Goal: Find specific page/section: Find specific page/section

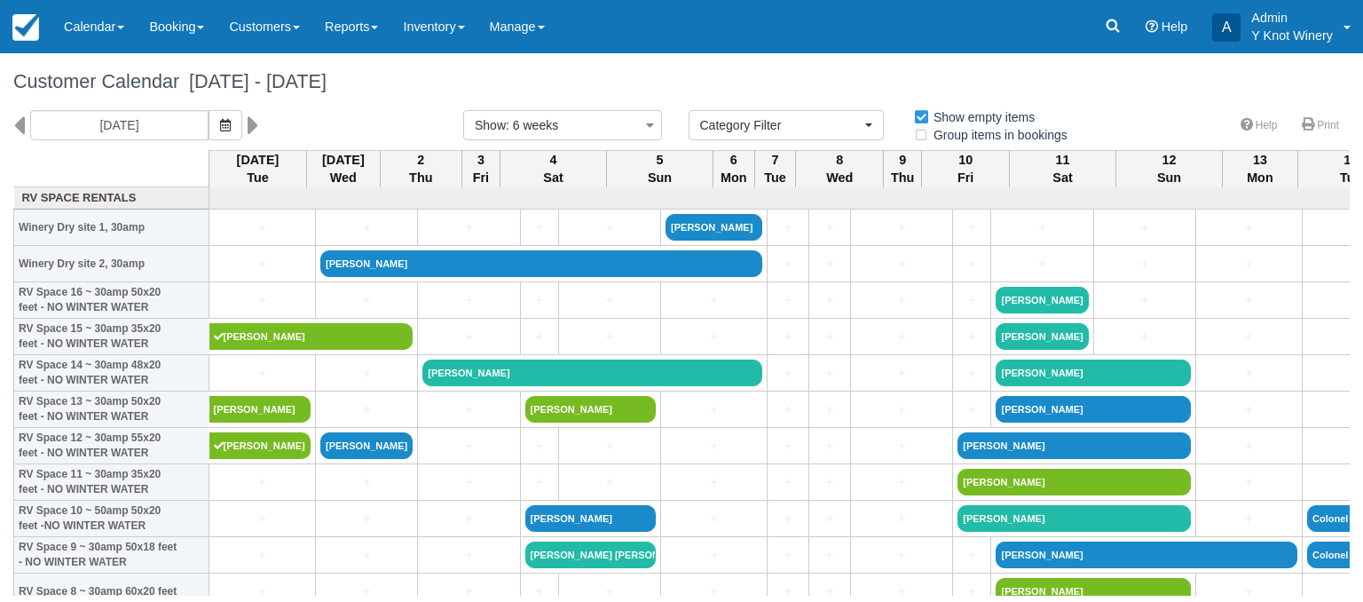
select select
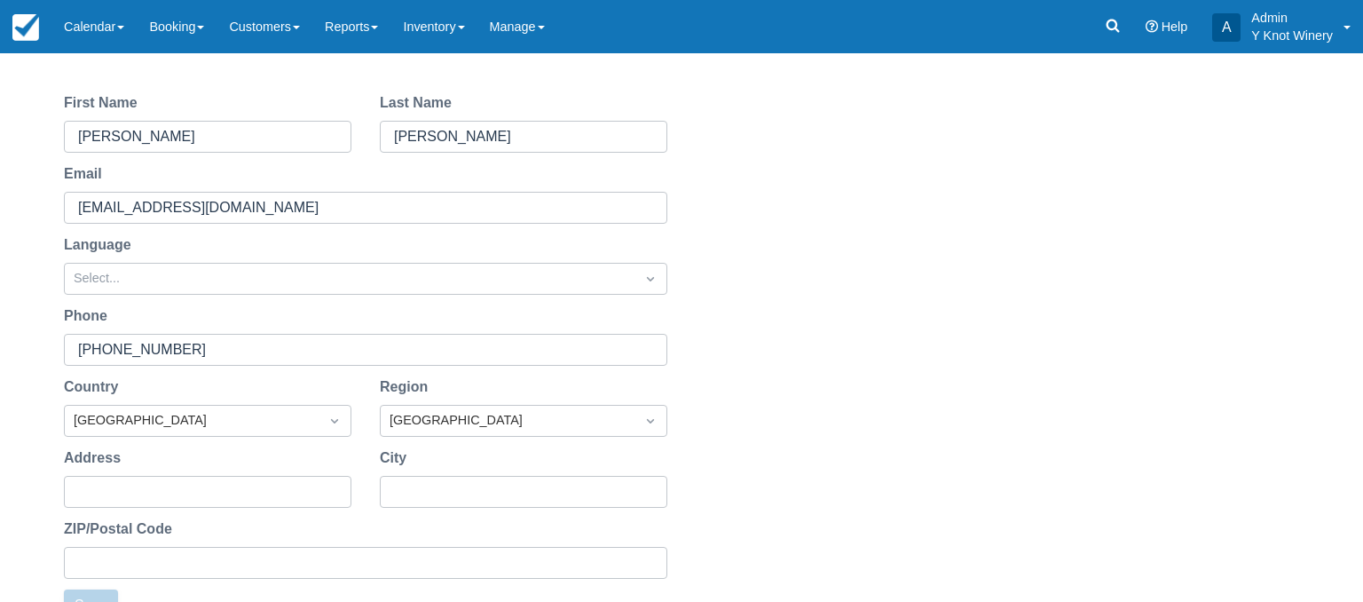
scroll to position [199, 0]
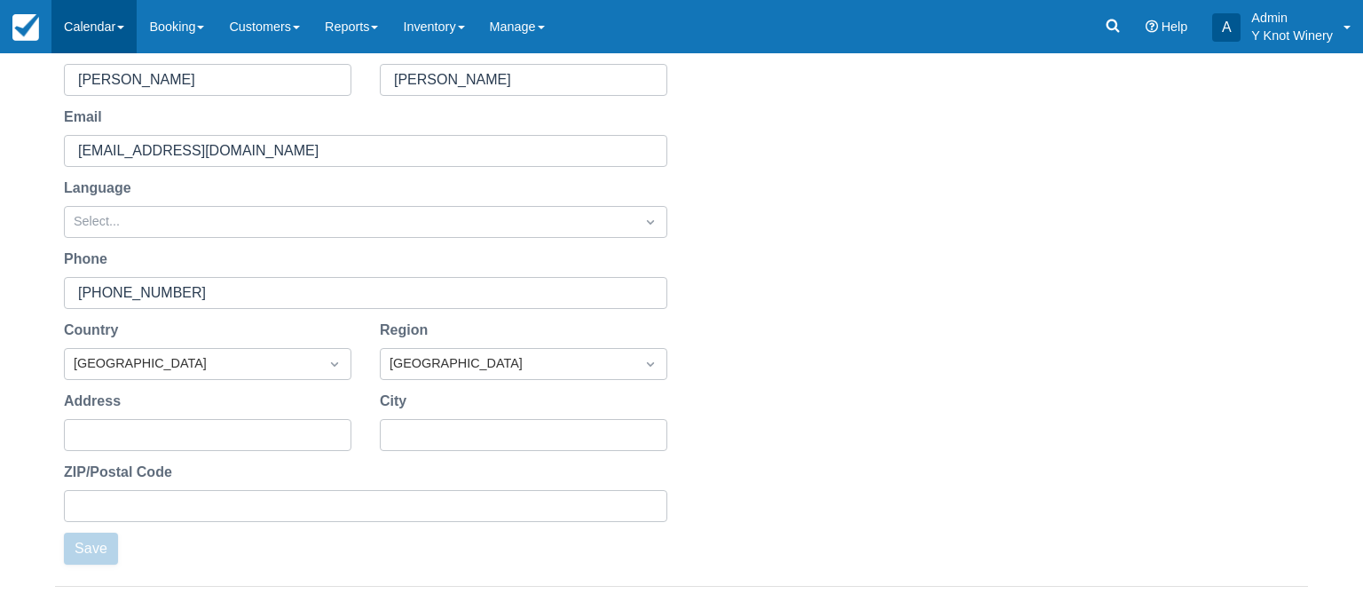
click at [126, 20] on link "Calendar" at bounding box center [93, 26] width 85 height 53
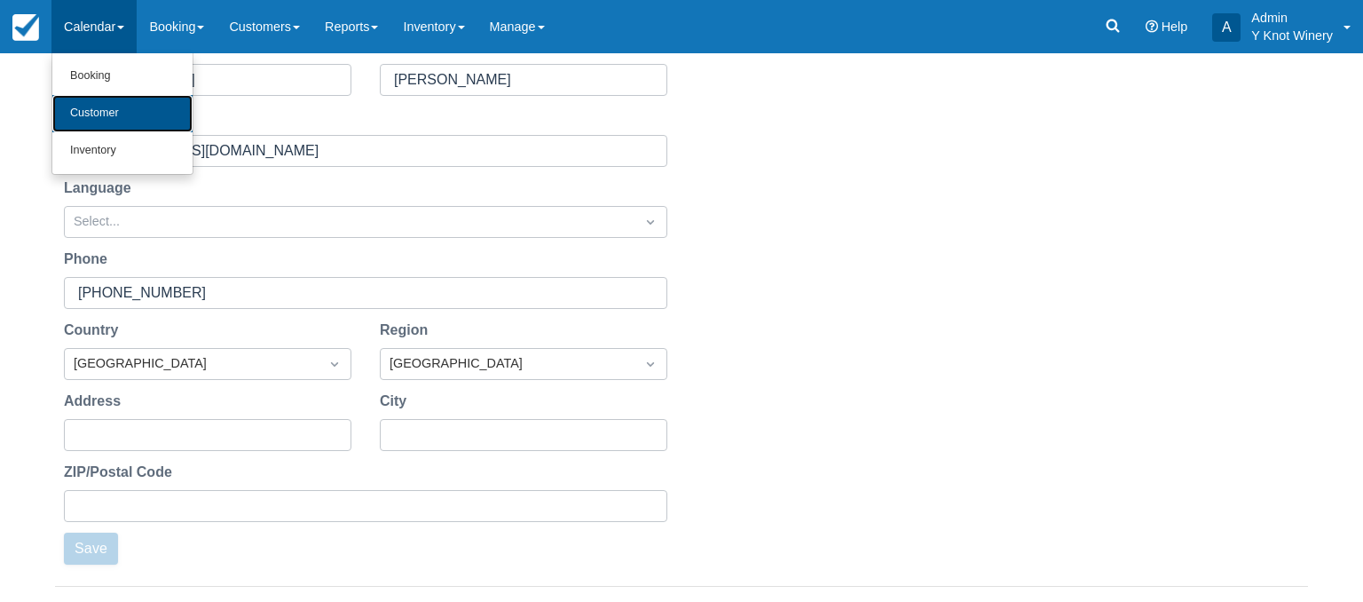
click at [126, 111] on link "Customer" at bounding box center [122, 113] width 140 height 37
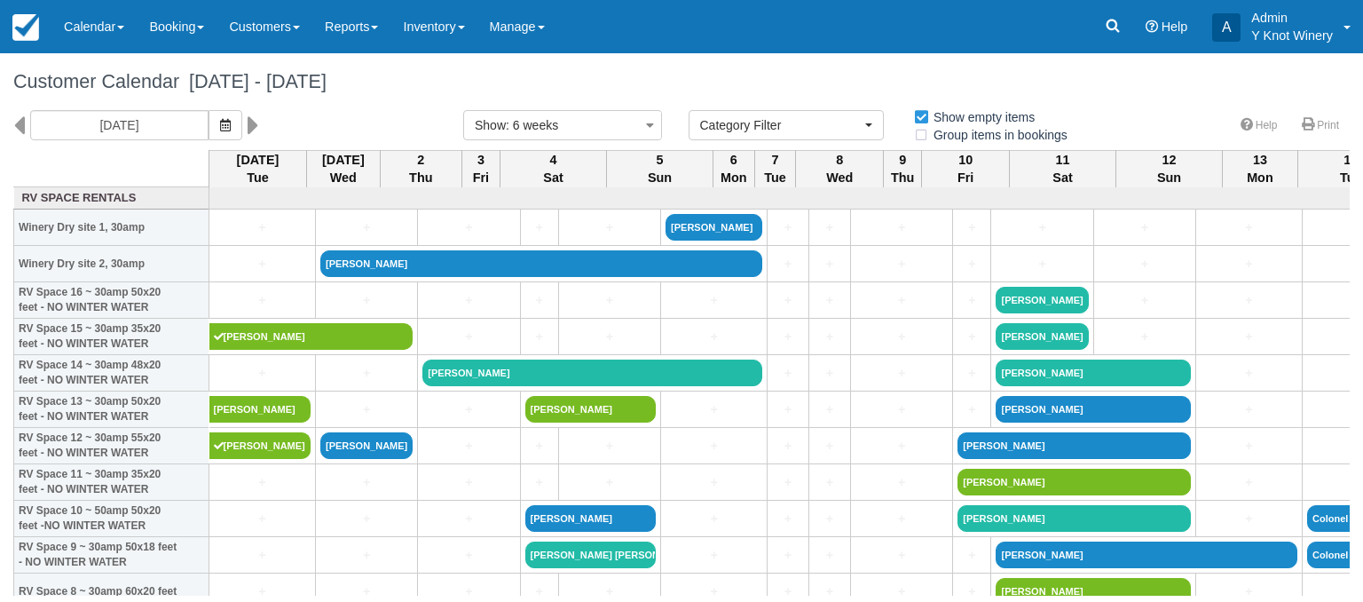
select select
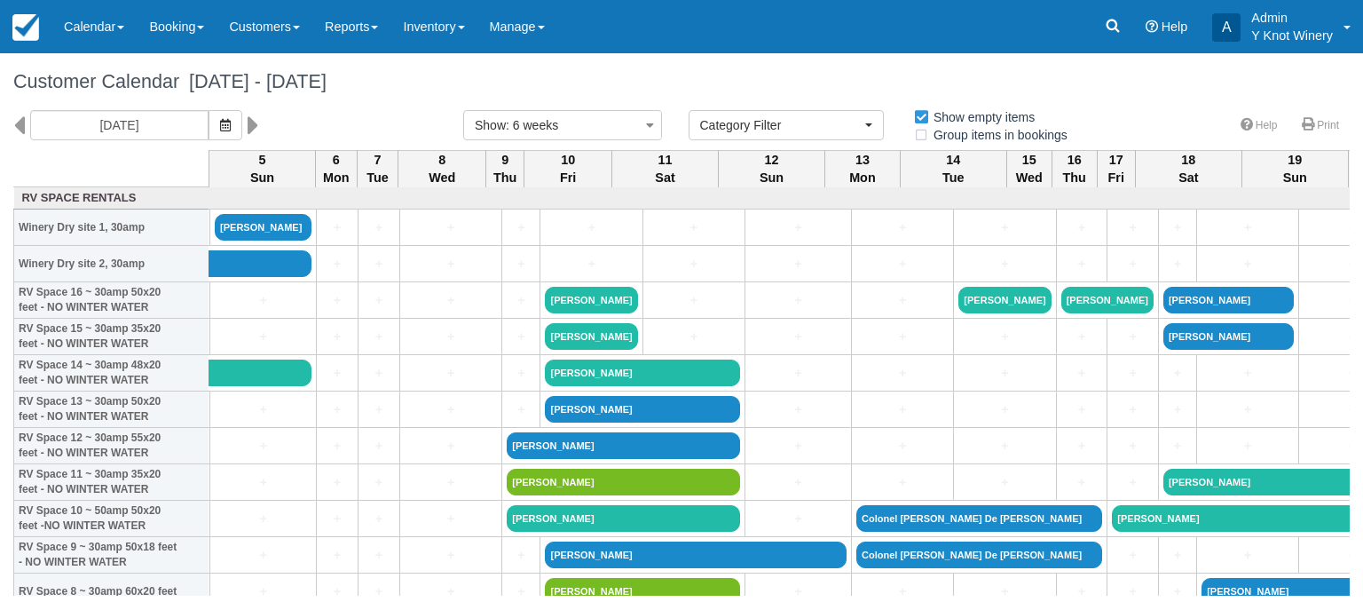
scroll to position [0, 136]
